Goal: Transaction & Acquisition: Obtain resource

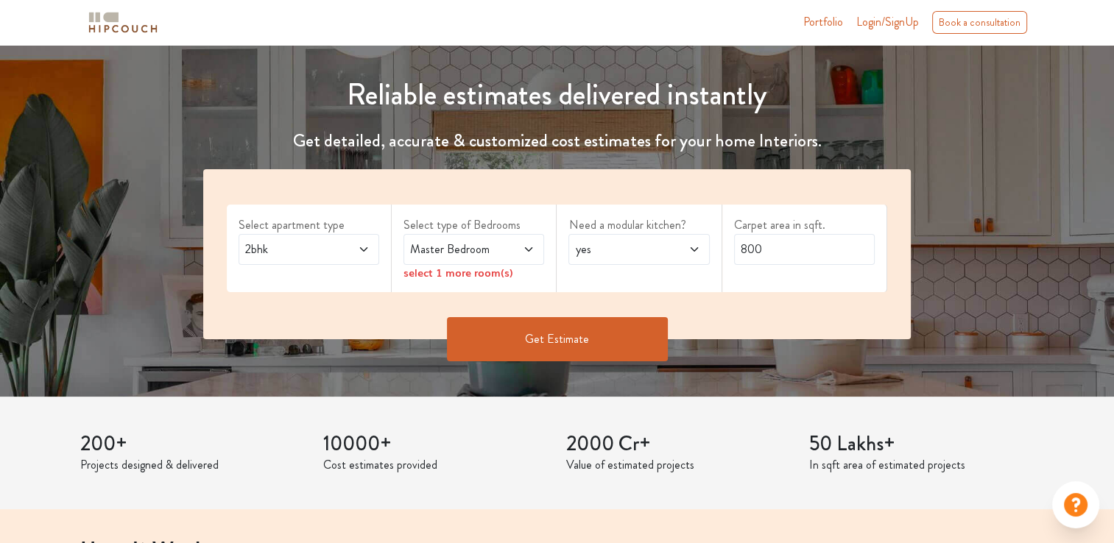
scroll to position [147, 0]
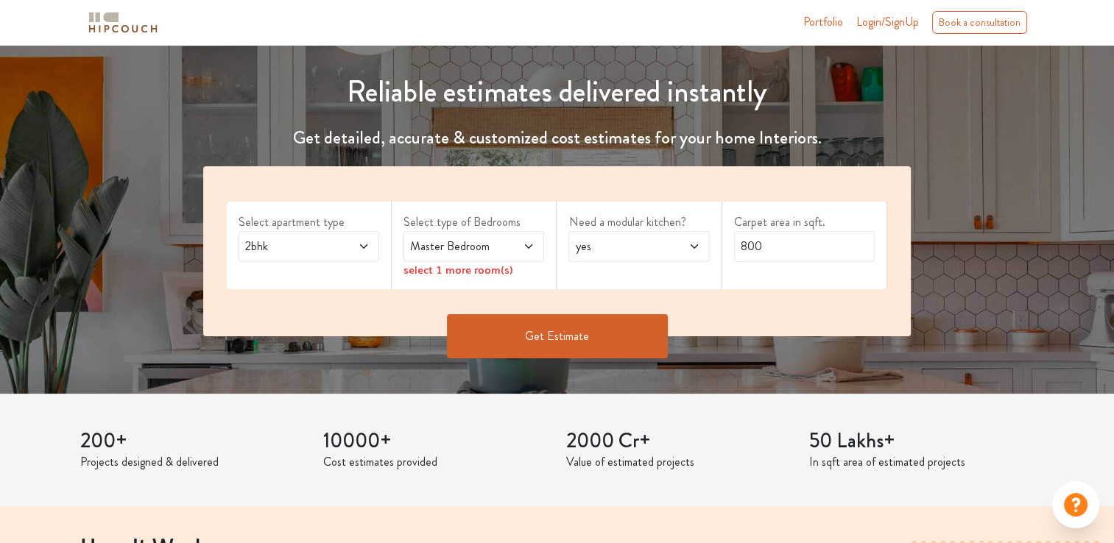
click at [309, 247] on span "2bhk" at bounding box center [290, 247] width 96 height 18
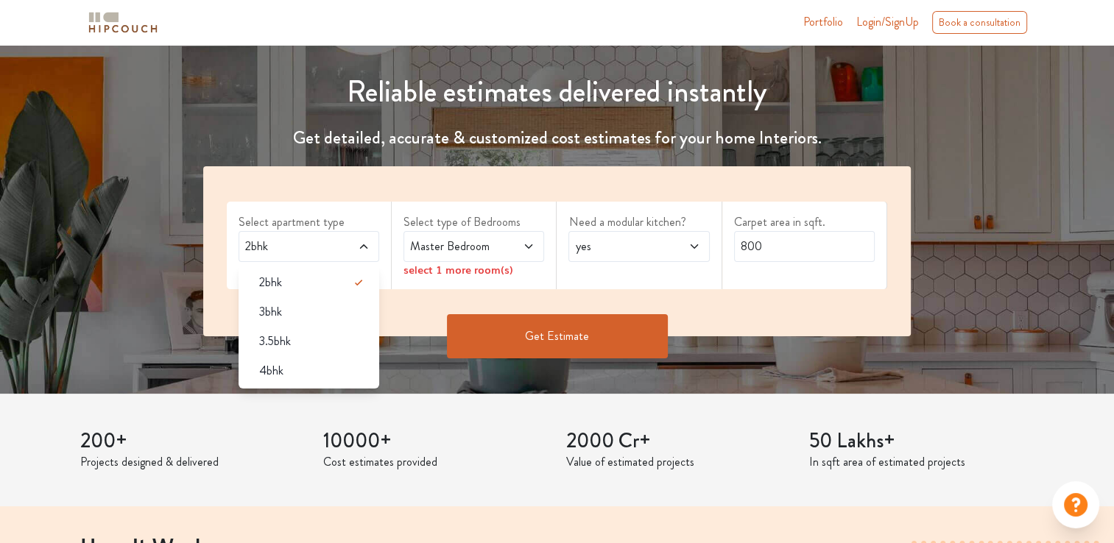
click at [464, 391] on div "Reliable estimates delivered instantly Get detailed, accurate & customized cost…" at bounding box center [557, 146] width 1114 height 496
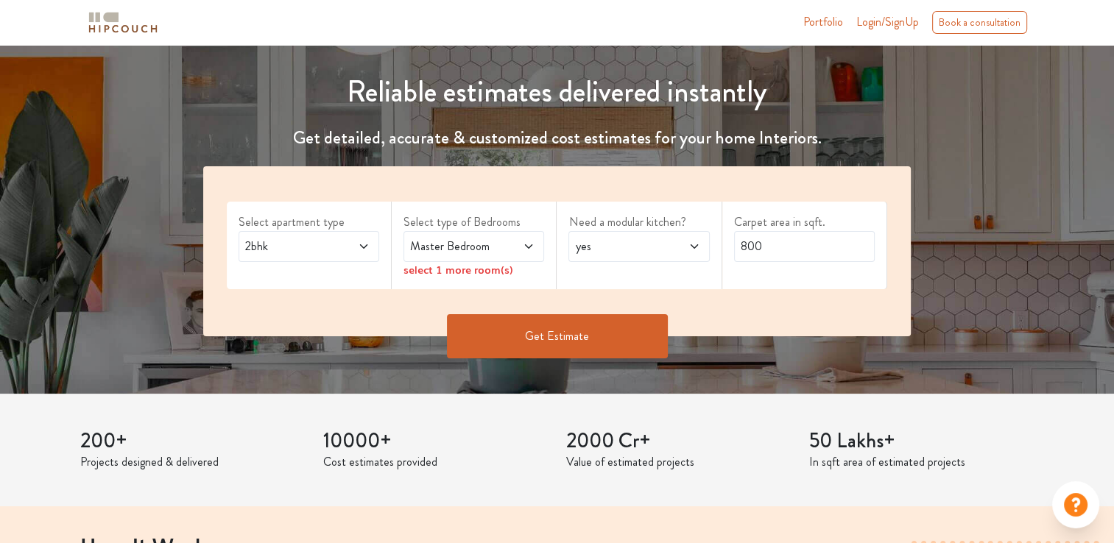
click at [496, 250] on span "Master Bedroom" at bounding box center [455, 247] width 96 height 18
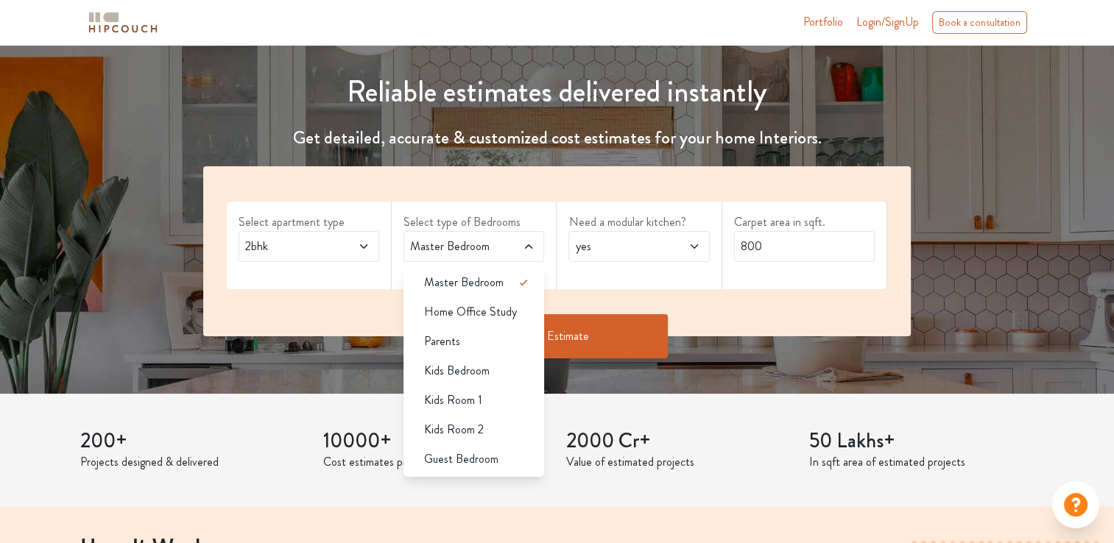
click at [280, 342] on div "Get Estimate" at bounding box center [556, 336] width 725 height 44
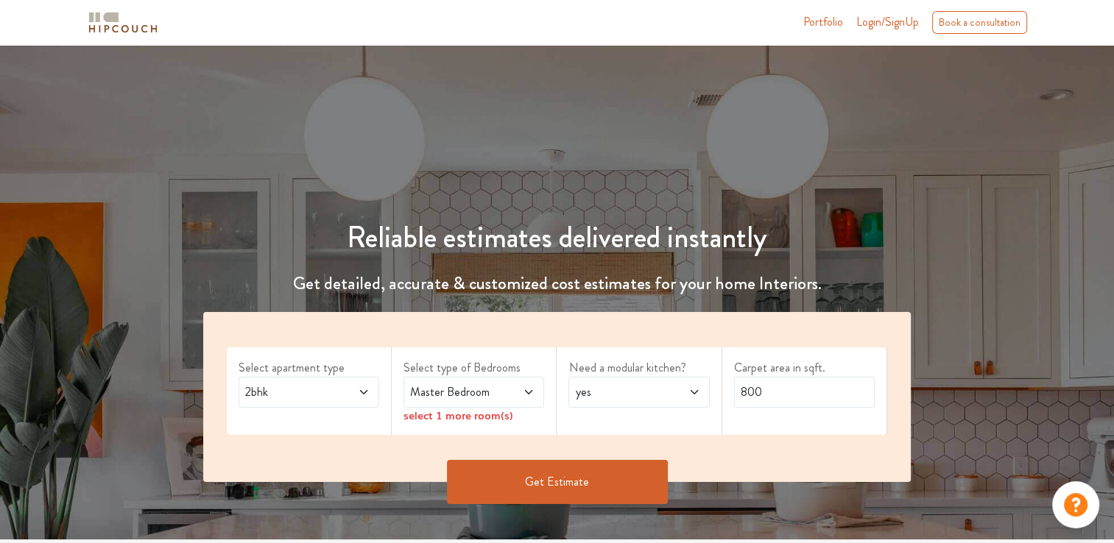
scroll to position [0, 0]
